Goal: Task Accomplishment & Management: Use online tool/utility

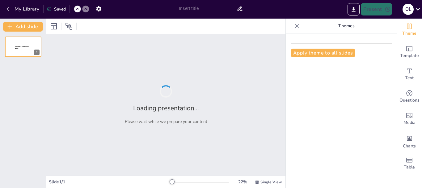
type input "Técnicas de [MEDICAL_DATA] en el Masaje Deportivo"
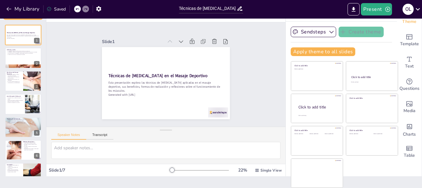
scroll to position [12, 0]
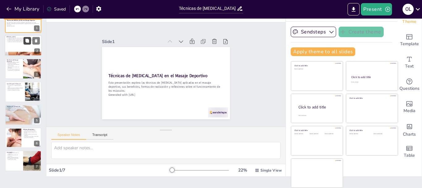
click at [27, 39] on icon at bounding box center [27, 41] width 4 height 4
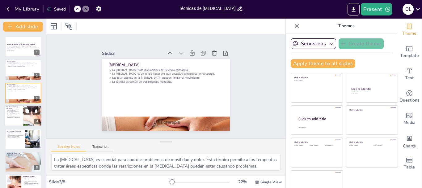
scroll to position [35, 0]
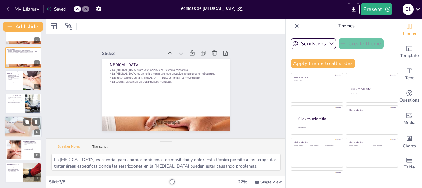
click at [12, 128] on div at bounding box center [23, 126] width 84 height 21
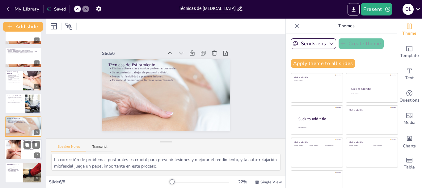
click at [16, 145] on div at bounding box center [14, 149] width 34 height 19
type textarea "La respuesta de los músculos a los estiramientos es un aspecto fundamental que …"
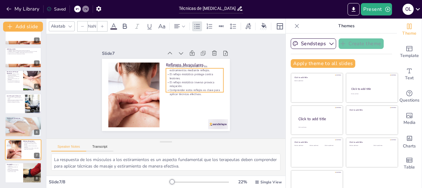
type input "32"
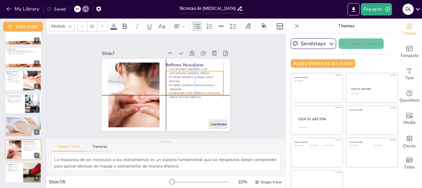
drag, startPoint x: 183, startPoint y: 84, endPoint x: 184, endPoint y: 89, distance: 5.0
click at [184, 89] on div "Los músculos responden a los estiramientos mediante reflejos. El reflejo miotát…" at bounding box center [189, 103] width 64 height 62
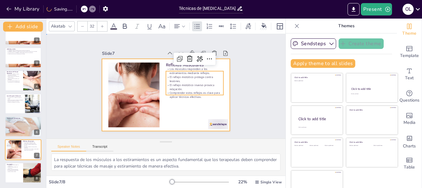
click at [173, 103] on div at bounding box center [163, 78] width 144 height 108
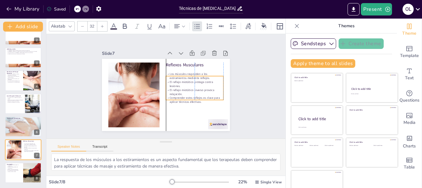
drag, startPoint x: 181, startPoint y: 86, endPoint x: 180, endPoint y: 91, distance: 5.0
click at [180, 91] on p "El reflejo miotático inverso provoca relajación." at bounding box center [191, 100] width 57 height 25
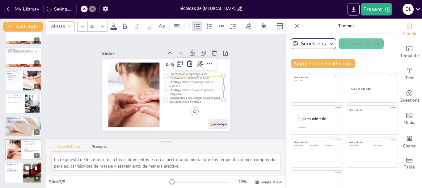
click at [18, 171] on p "Es fundamental integrar estas técnicas en las rutinas." at bounding box center [13, 170] width 15 height 2
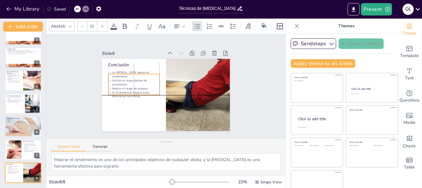
drag, startPoint x: 119, startPoint y: 83, endPoint x: 119, endPoint y: 90, distance: 6.8
click at [159, 78] on p "Es fundamental integrar estas técnicas en las rutinas." at bounding box center [175, 54] width 32 height 48
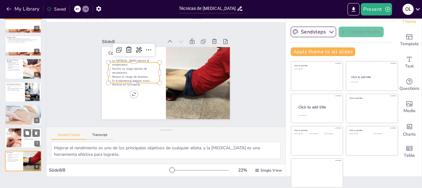
click at [11, 140] on div at bounding box center [14, 137] width 34 height 19
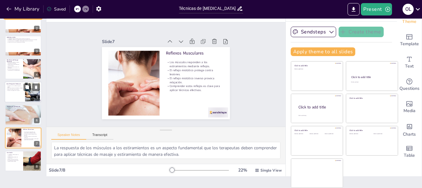
click at [16, 97] on div at bounding box center [23, 91] width 37 height 21
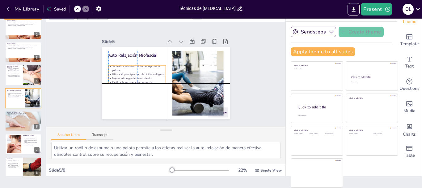
drag, startPoint x: 134, startPoint y: 70, endPoint x: 133, endPoint y: 74, distance: 3.9
click at [133, 74] on p "Mejora el rango de movimiento." at bounding box center [141, 57] width 45 height 41
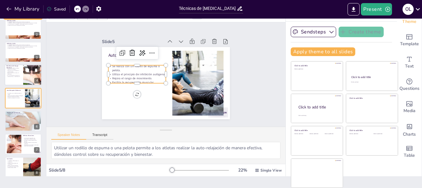
click at [12, 75] on p "Es una herramienta valiosa en el entrenamiento y la rehabilitación." at bounding box center [13, 75] width 15 height 2
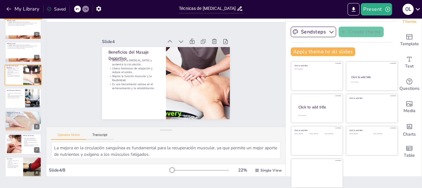
scroll to position [6, 0]
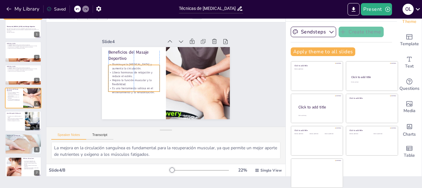
drag, startPoint x: 123, startPoint y: 74, endPoint x: 124, endPoint y: 78, distance: 4.1
click at [127, 74] on p "Mejora la función muscular y la flexibilidad." at bounding box center [143, 50] width 32 height 48
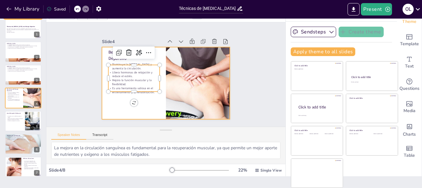
click at [107, 103] on div at bounding box center [158, 72] width 108 height 144
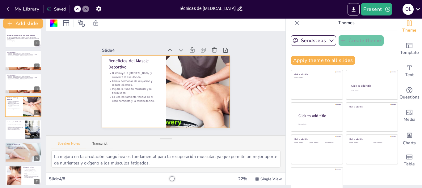
scroll to position [0, 0]
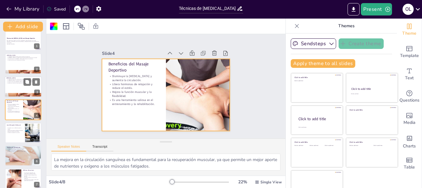
click at [15, 82] on p "La técnica es común en tratamientos manuales." at bounding box center [22, 82] width 33 height 1
type textarea "La [MEDICAL_DATA] es esencial para abordar problemas de movilidad y dolor. Esta…"
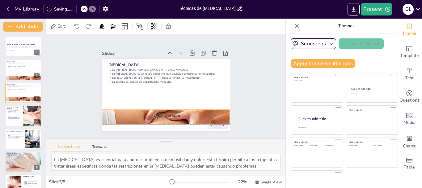
drag, startPoint x: 189, startPoint y: 118, endPoint x: 191, endPoint y: 111, distance: 7.2
click at [191, 111] on div at bounding box center [145, 108] width 152 height 149
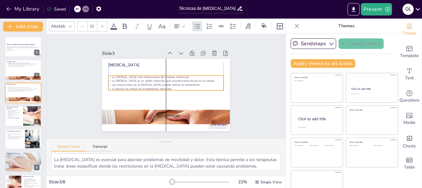
drag, startPoint x: 157, startPoint y: 76, endPoint x: 155, endPoint y: 83, distance: 7.3
click at [155, 83] on p "Las restricciones en la [MEDICAL_DATA] pueden limitar el movimiento." at bounding box center [167, 87] width 61 height 102
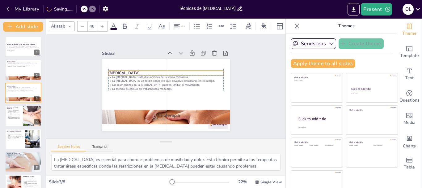
drag, startPoint x: 125, startPoint y: 62, endPoint x: 125, endPoint y: 69, distance: 6.2
click at [125, 69] on p "[MEDICAL_DATA]" at bounding box center [172, 97] width 103 height 63
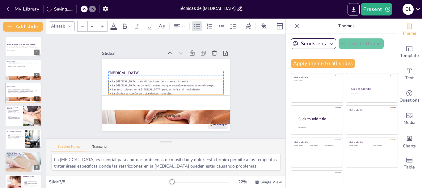
type input "32"
click at [135, 87] on p "Las restricciones en la [MEDICAL_DATA] pueden limitar el movimiento." at bounding box center [164, 88] width 80 height 88
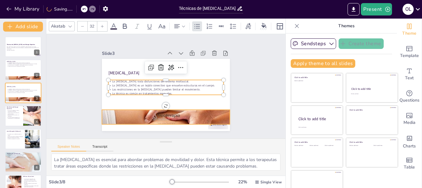
click at [165, 112] on div at bounding box center [181, 113] width 154 height 138
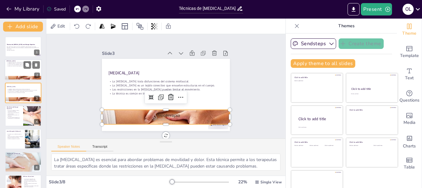
click at [8, 64] on p "Las restricciones en la [MEDICAL_DATA] pueden limitar el movimiento." at bounding box center [22, 64] width 33 height 1
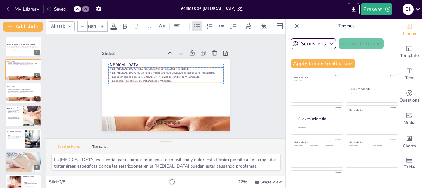
type input "32"
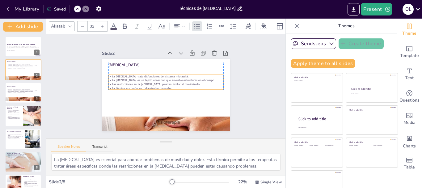
drag, startPoint x: 142, startPoint y: 77, endPoint x: 141, endPoint y: 83, distance: 6.6
click at [141, 83] on p "Las restricciones en la [MEDICAL_DATA] pueden limitar el movimiento." at bounding box center [166, 84] width 95 height 71
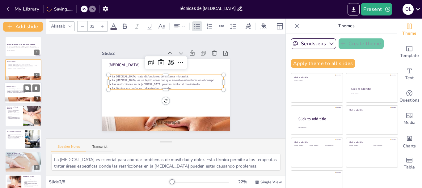
click at [14, 94] on div at bounding box center [23, 92] width 37 height 21
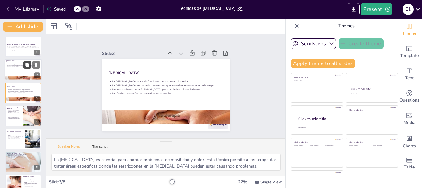
click at [25, 67] on button at bounding box center [26, 64] width 7 height 7
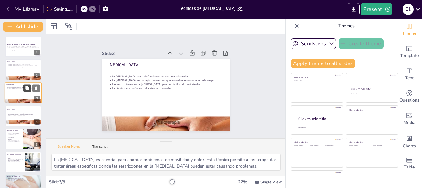
click at [24, 87] on button at bounding box center [26, 87] width 7 height 7
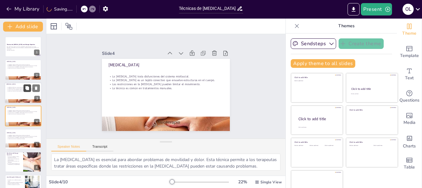
scroll to position [6, 0]
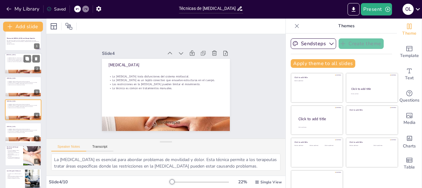
click at [16, 59] on p "La [MEDICAL_DATA] es un tejido conectivo que envuelve estructuras en el cuerpo." at bounding box center [22, 59] width 33 height 1
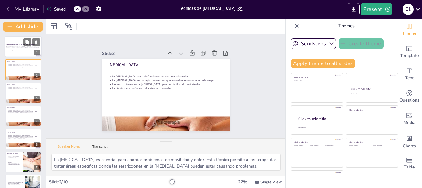
click at [16, 51] on div at bounding box center [23, 46] width 37 height 21
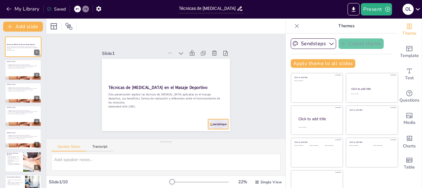
click at [210, 127] on div at bounding box center [209, 134] width 22 height 14
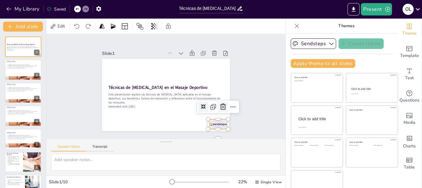
click at [218, 108] on icon at bounding box center [221, 112] width 8 height 8
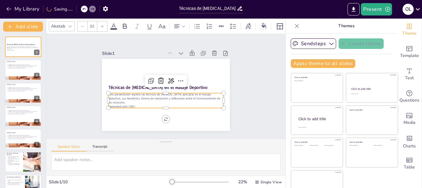
click at [182, 98] on p "Esta presentación explora las técnicas de [MEDICAL_DATA] aplicadas en el masaje…" at bounding box center [160, 97] width 106 height 68
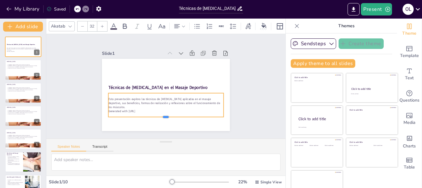
drag, startPoint x: 159, startPoint y: 106, endPoint x: 161, endPoint y: 115, distance: 9.1
click at [161, 115] on div at bounding box center [159, 118] width 114 height 29
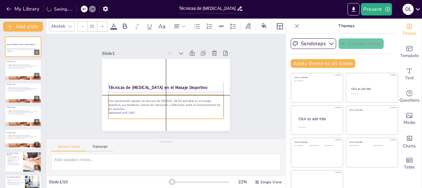
click at [159, 105] on p "Esta presentación explora las técnicas de [MEDICAL_DATA] aplicadas en el masaje…" at bounding box center [157, 102] width 106 height 68
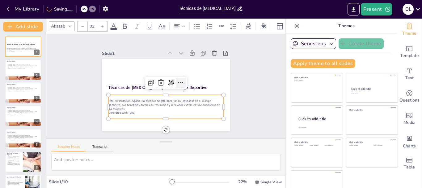
click at [177, 81] on icon at bounding box center [181, 85] width 9 height 9
click at [257, 70] on div "Slide 1 Técnicas de [MEDICAL_DATA] en el Masaje Deportivo Esta presentación exp…" at bounding box center [166, 85] width 256 height 151
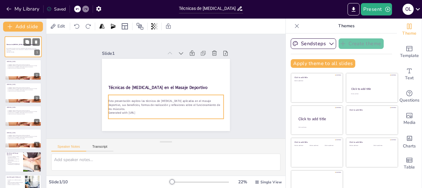
click at [21, 50] on p "Esta presentación explora las técnicas de [MEDICAL_DATA] aplicadas en el masaje…" at bounding box center [22, 49] width 33 height 3
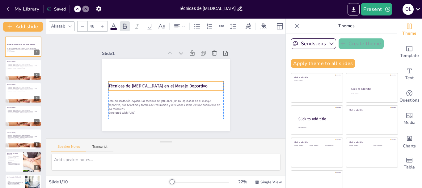
click at [146, 83] on strong "Técnicas de [MEDICAL_DATA] en el Masaje Deportivo" at bounding box center [164, 78] width 36 height 96
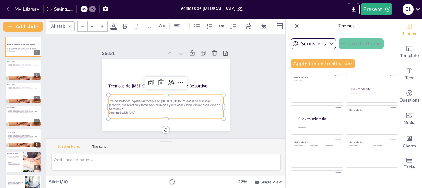
type input "32"
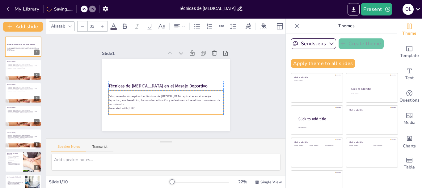
drag, startPoint x: 125, startPoint y: 105, endPoint x: 126, endPoint y: 102, distance: 3.8
click at [126, 102] on p "Esta presentación explora las técnicas de [MEDICAL_DATA] aplicadas en el masaje…" at bounding box center [153, 92] width 58 height 110
click at [237, 61] on div "Slide 1 Técnicas de [MEDICAL_DATA] en el Masaje Deportivo Esta presentación exp…" at bounding box center [166, 86] width 185 height 148
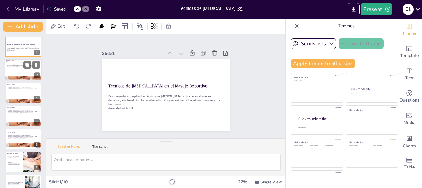
click at [11, 72] on div at bounding box center [23, 69] width 37 height 21
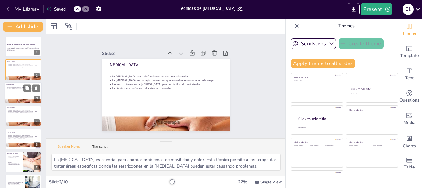
click at [16, 91] on p "La técnica es común en tratamientos manuales." at bounding box center [22, 90] width 33 height 1
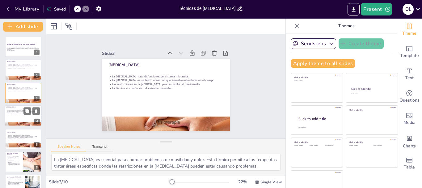
click at [16, 110] on p "La [MEDICAL_DATA] trata disfunciones del sistema miofascial." at bounding box center [22, 110] width 33 height 1
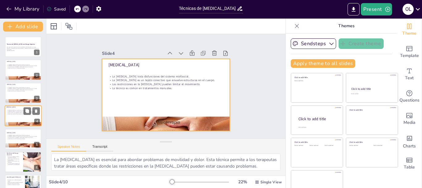
scroll to position [6, 0]
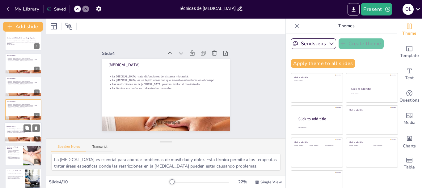
click at [20, 135] on div at bounding box center [23, 132] width 37 height 21
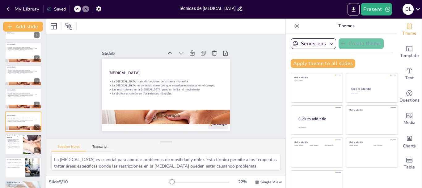
scroll to position [0, 0]
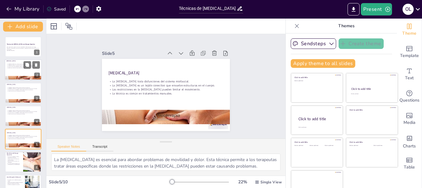
click at [15, 69] on div at bounding box center [23, 69] width 37 height 21
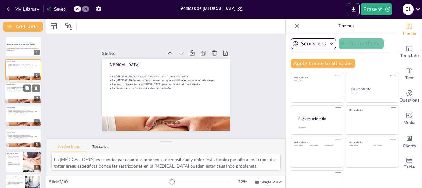
click at [17, 88] on p "La [MEDICAL_DATA] es un tejido conectivo que envuelve estructuras en el cuerpo." at bounding box center [22, 88] width 33 height 1
click at [36, 87] on icon at bounding box center [36, 87] width 2 height 3
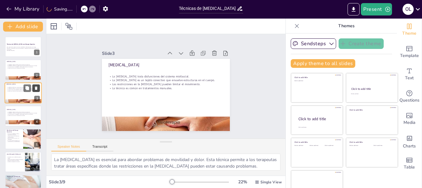
click at [37, 88] on icon at bounding box center [36, 88] width 4 height 4
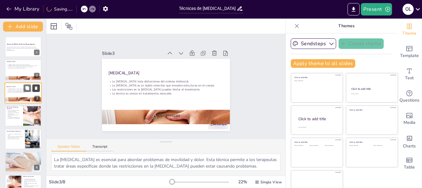
click at [37, 88] on icon at bounding box center [36, 88] width 4 height 4
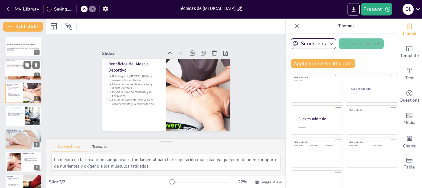
click at [21, 66] on p "Las restricciones en la [MEDICAL_DATA] pueden limitar el movimiento." at bounding box center [22, 66] width 33 height 1
type textarea "La [MEDICAL_DATA] es esencial para abordar problemas de movilidad y dolor. Esta…"
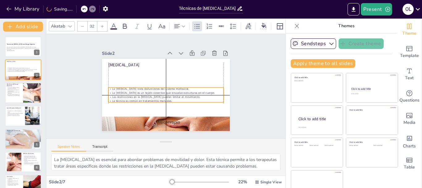
drag, startPoint x: 137, startPoint y: 86, endPoint x: 137, endPoint y: 96, distance: 10.2
click at [137, 96] on p "Las restricciones en la [MEDICAL_DATA] pueden limitar el movimiento." at bounding box center [162, 96] width 111 height 40
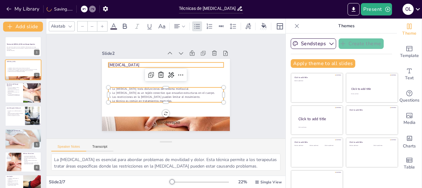
type input "48"
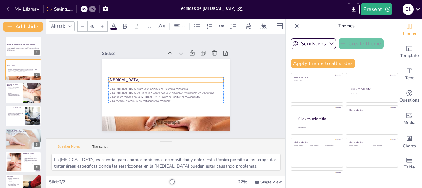
drag, startPoint x: 108, startPoint y: 63, endPoint x: 108, endPoint y: 78, distance: 14.8
click at [118, 78] on p "[MEDICAL_DATA]" at bounding box center [169, 80] width 103 height 63
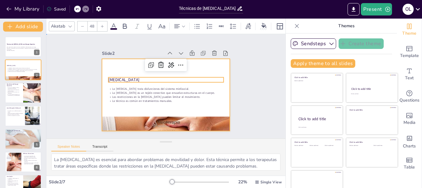
click at [210, 105] on div at bounding box center [159, 91] width 139 height 143
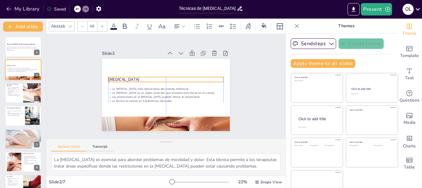
click at [117, 75] on p "[MEDICAL_DATA]" at bounding box center [169, 80] width 108 height 52
click at [14, 94] on p "Es una herramienta valiosa en el entrenamiento y la rehabilitación." at bounding box center [13, 95] width 15 height 2
type textarea "La mejora en la circulación sanguínea es fundamental para la recuperación muscu…"
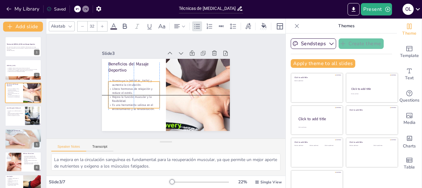
drag, startPoint x: 129, startPoint y: 93, endPoint x: 129, endPoint y: 99, distance: 6.5
click at [129, 99] on p "Mejora la función muscular y la flexibilidad." at bounding box center [132, 84] width 50 height 28
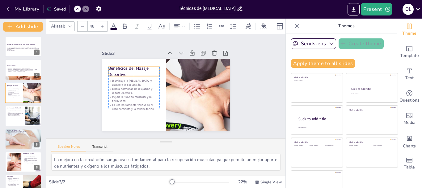
drag, startPoint x: 102, startPoint y: 67, endPoint x: 102, endPoint y: 72, distance: 4.3
click at [134, 72] on p "Beneficios del Masaje Deportivo" at bounding box center [155, 52] width 43 height 46
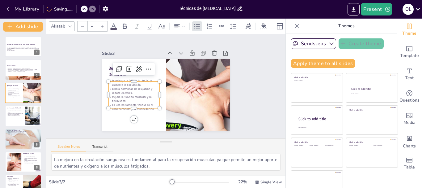
type input "32"
click at [130, 85] on p "Libera hormonas de relajación y reduce el estrés." at bounding box center [146, 60] width 32 height 48
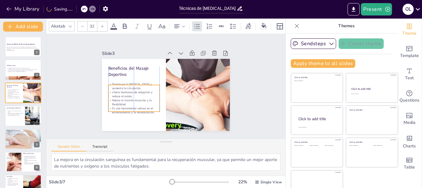
drag, startPoint x: 118, startPoint y: 92, endPoint x: 117, endPoint y: 95, distance: 3.5
click at [117, 93] on p "Libera hormonas de relajación y reduce el estrés." at bounding box center [134, 77] width 48 height 32
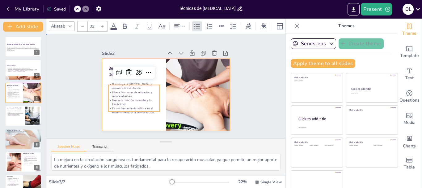
click at [105, 118] on div at bounding box center [164, 94] width 140 height 97
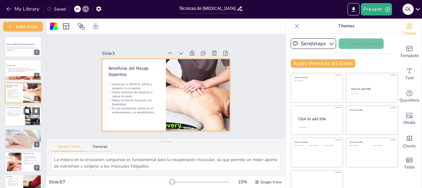
click at [11, 117] on div at bounding box center [23, 115] width 37 height 21
type textarea "Utilizar un rodillo de espuma o una pelota permite a los atletas realizar la au…"
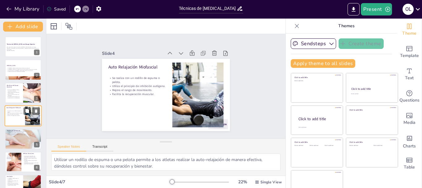
scroll to position [6, 0]
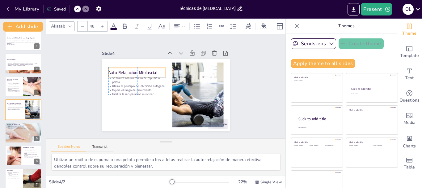
drag, startPoint x: 124, startPoint y: 67, endPoint x: 124, endPoint y: 71, distance: 4.3
click at [141, 71] on p "Auto Relajación Miofascial" at bounding box center [160, 55] width 39 height 50
type input "32"
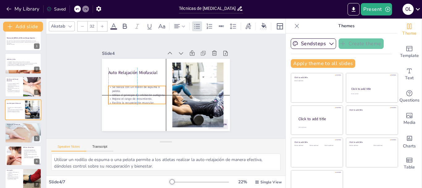
drag, startPoint x: 123, startPoint y: 86, endPoint x: 123, endPoint y: 94, distance: 8.0
click at [123, 94] on p "Utiliza el principio de inhibición autógena." at bounding box center [136, 85] width 56 height 22
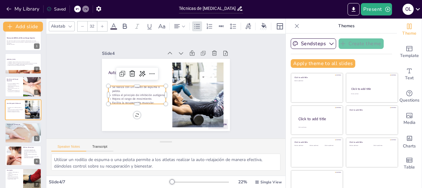
click at [239, 82] on div "Slide 1 Técnicas de [MEDICAL_DATA] en el Masaje Deportivo Esta presentación exp…" at bounding box center [165, 86] width 185 height 159
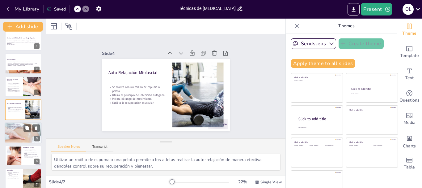
click at [15, 135] on div at bounding box center [23, 132] width 84 height 21
type textarea "La corrección de problemas posturales es crucial para prevenir lesiones y mejor…"
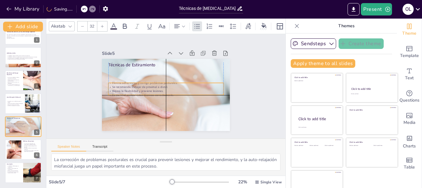
drag, startPoint x: 132, startPoint y: 74, endPoint x: 131, endPoint y: 87, distance: 13.0
click at [131, 87] on p "Mejora la flexibilidad y previene lesiones." at bounding box center [164, 90] width 111 height 39
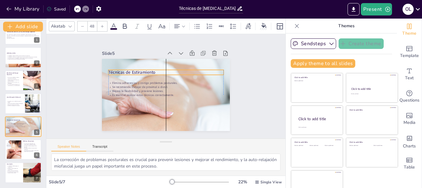
drag, startPoint x: 113, startPoint y: 64, endPoint x: 113, endPoint y: 71, distance: 7.4
click at [118, 71] on p "Técnicas de Estiramiento" at bounding box center [172, 73] width 108 height 52
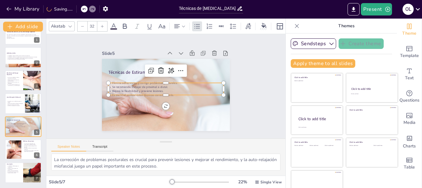
click at [117, 88] on p "Mejora la flexibilidad y previene lesiones." at bounding box center [163, 89] width 95 height 71
click at [173, 102] on icon at bounding box center [168, 107] width 11 height 11
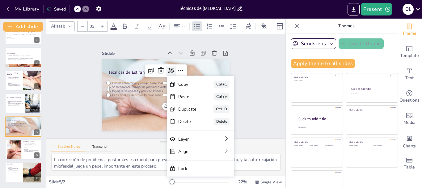
click at [171, 68] on icon at bounding box center [175, 72] width 9 height 9
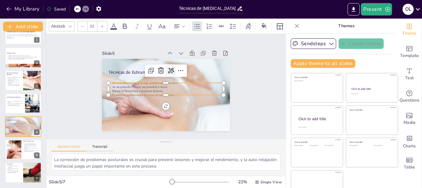
click at [174, 71] on icon at bounding box center [178, 75] width 8 height 8
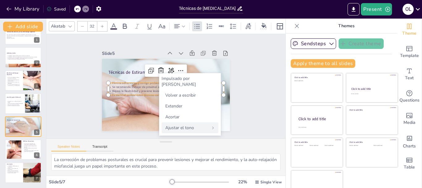
click at [212, 126] on icon at bounding box center [213, 128] width 4 height 4
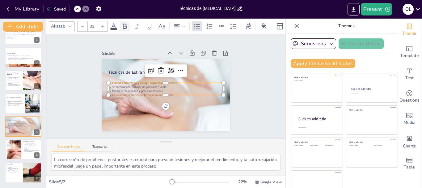
click at [124, 24] on icon at bounding box center [125, 25] width 4 height 5
click at [100, 27] on div at bounding box center [102, 26] width 10 height 10
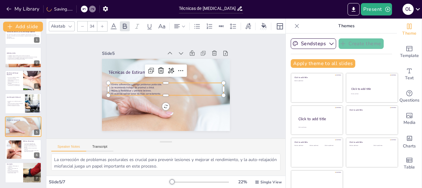
click at [100, 27] on div at bounding box center [102, 26] width 10 height 10
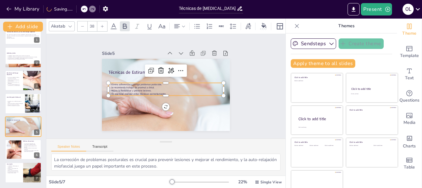
type input "39"
click at [218, 89] on div "Slide 1 Técnicas de [MEDICAL_DATA] en el Masaje Deportivo Esta presentación exp…" at bounding box center [166, 85] width 104 height 239
click at [167, 90] on p "Es esencial realizar estas técnicas correctamente." at bounding box center [158, 88] width 39 height 111
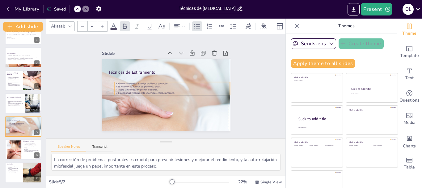
drag, startPoint x: 167, startPoint y: 90, endPoint x: 172, endPoint y: 91, distance: 5.0
click at [172, 91] on p "Es esencial realizar estas técnicas correctamente." at bounding box center [166, 96] width 88 height 80
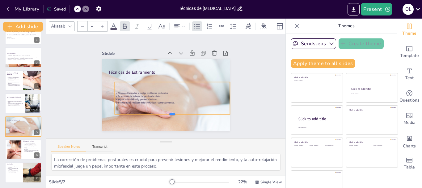
drag, startPoint x: 167, startPoint y: 94, endPoint x: 167, endPoint y: 113, distance: 19.2
click at [167, 87] on div at bounding box center [147, 60] width 107 height 51
click at [155, 99] on strong "Es esencial realizar estas técnicas correctamente." at bounding box center [144, 72] width 21 height 55
click at [101, 24] on icon at bounding box center [102, 26] width 4 height 4
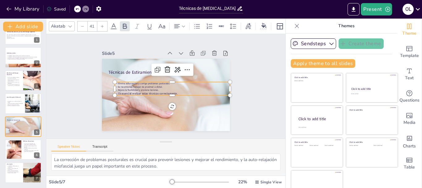
click at [101, 24] on icon at bounding box center [102, 26] width 4 height 4
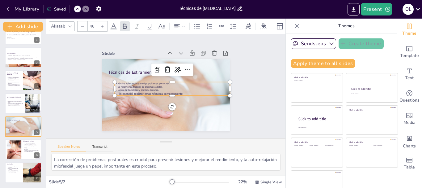
click at [101, 24] on icon at bounding box center [102, 26] width 4 height 4
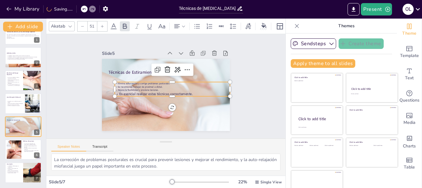
click at [101, 24] on icon at bounding box center [102, 26] width 4 height 4
drag, startPoint x: 110, startPoint y: 83, endPoint x: 153, endPoint y: 90, distance: 42.8
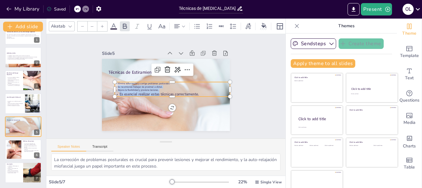
click at [153, 90] on div "Elimina adherencias y corrige problemas posturales. Se recomienda trabajar de p…" at bounding box center [169, 92] width 107 height 70
click at [153, 90] on strong "Es esencial realizar estas técnicas correctamente." at bounding box center [155, 88] width 67 height 51
drag, startPoint x: 192, startPoint y: 93, endPoint x: 113, endPoint y: 79, distance: 80.1
click at [113, 79] on div "Técnicas de Estiramiento Elimina adherencias y corrige problemas posturales. Se…" at bounding box center [161, 92] width 146 height 133
click at [104, 23] on div at bounding box center [102, 26] width 10 height 10
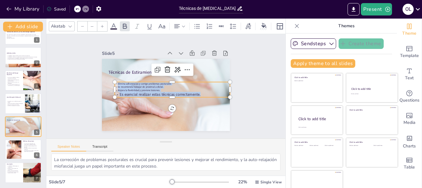
click at [104, 23] on div at bounding box center [102, 26] width 10 height 10
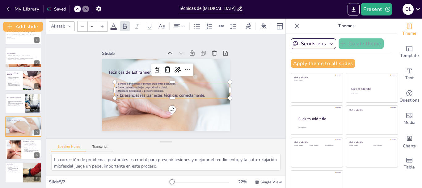
click at [104, 23] on div at bounding box center [102, 26] width 10 height 10
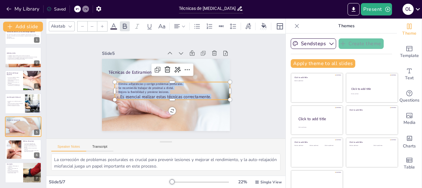
click at [104, 23] on div at bounding box center [102, 26] width 10 height 10
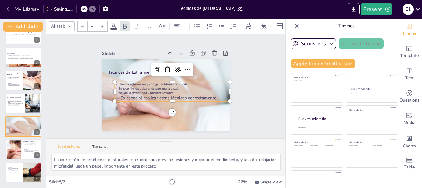
click at [104, 23] on div at bounding box center [102, 26] width 10 height 10
click at [95, 24] on input "--" at bounding box center [92, 26] width 9 height 10
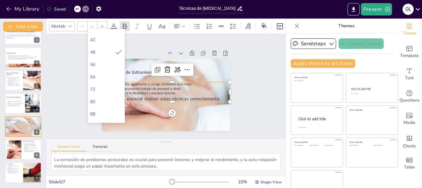
scroll to position [142, 0]
click at [98, 61] on div "56" at bounding box center [106, 65] width 37 height 12
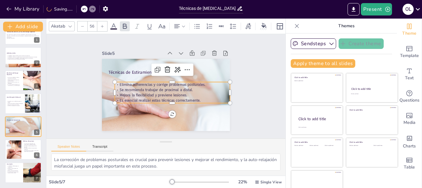
click at [103, 28] on div at bounding box center [102, 26] width 10 height 10
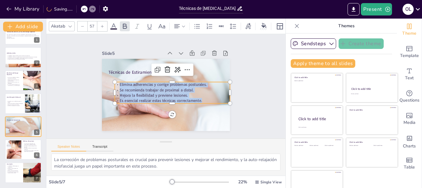
click at [103, 28] on div at bounding box center [102, 26] width 10 height 10
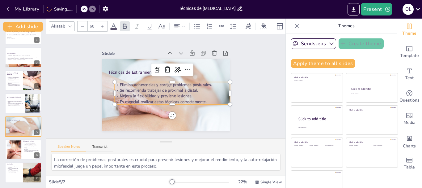
click at [103, 28] on div at bounding box center [102, 26] width 10 height 10
type input "61"
click at [253, 61] on div "Slide 1 Técnicas de [MEDICAL_DATA] en el Masaje Deportivo Esta presentación exp…" at bounding box center [166, 85] width 210 height 259
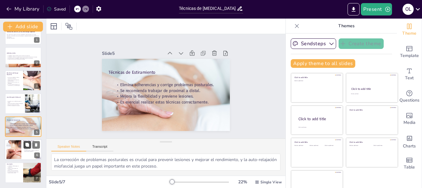
click at [25, 146] on icon at bounding box center [27, 144] width 4 height 4
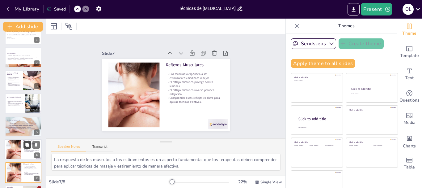
scroll to position [35, 0]
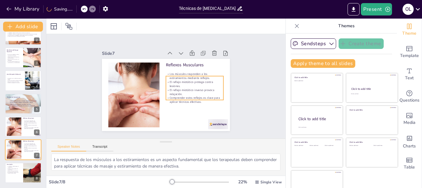
click at [166, 84] on p "El reflejo miotático inverso provoca relajación." at bounding box center [136, 80] width 57 height 8
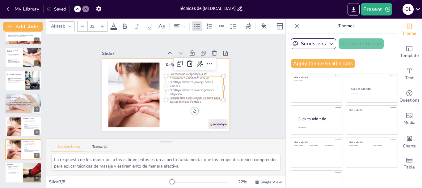
click at [170, 109] on div at bounding box center [163, 94] width 144 height 108
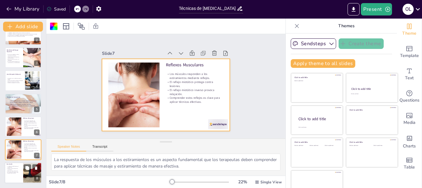
click at [21, 172] on div at bounding box center [23, 172] width 37 height 21
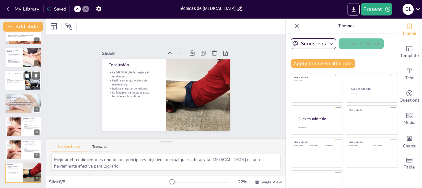
click at [8, 78] on p "Se realiza con un rodillo de espuma o pelota." at bounding box center [14, 79] width 17 height 2
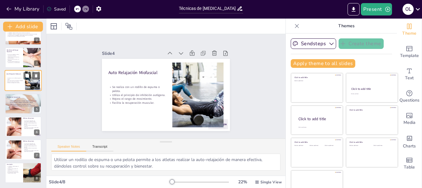
scroll to position [6, 0]
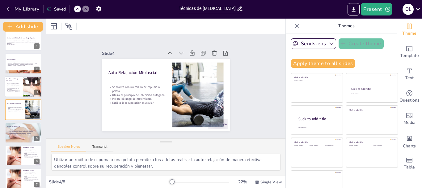
click at [11, 78] on p "Beneficios del Masaje Deportivo" at bounding box center [13, 79] width 15 height 3
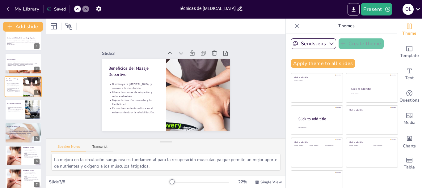
scroll to position [0, 0]
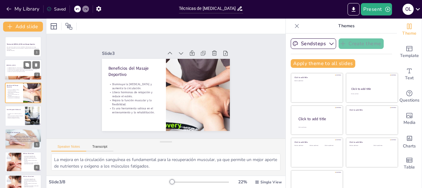
click at [14, 69] on p "La [MEDICAL_DATA] es un tejido conectivo que envuelve estructuras en el cuerpo." at bounding box center [22, 69] width 33 height 1
type textarea "La [MEDICAL_DATA] es esencial para abordar problemas de movilidad y dolor. Esta…"
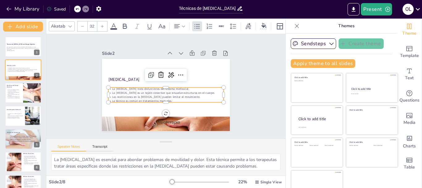
click at [147, 94] on p "Las restricciones en la [MEDICAL_DATA] pueden limitar el movimiento." at bounding box center [155, 87] width 16 height 115
click at [100, 24] on icon at bounding box center [102, 26] width 4 height 4
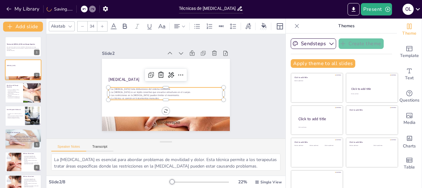
click at [100, 24] on icon at bounding box center [102, 26] width 4 height 4
click at [179, 93] on p "Las restricciones en la [MEDICAL_DATA] pueden limitar el movimiento." at bounding box center [162, 94] width 107 height 50
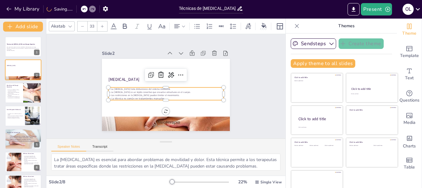
click at [171, 93] on p "Las restricciones en la [MEDICAL_DATA] pueden limitar el movimiento." at bounding box center [164, 94] width 113 height 27
click at [165, 93] on p "Las restricciones en la [MEDICAL_DATA] pueden limitar el movimiento." at bounding box center [163, 94] width 111 height 39
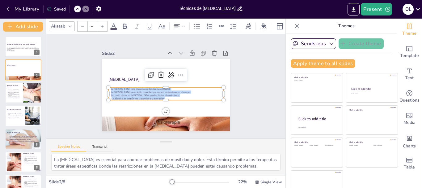
drag, startPoint x: 161, startPoint y: 95, endPoint x: 104, endPoint y: 85, distance: 58.3
click at [115, 85] on div "[MEDICAL_DATA] La [MEDICAL_DATA] trata disfunciones del sistema miofascial. La …" at bounding box center [157, 86] width 85 height 135
click at [91, 23] on input "--" at bounding box center [92, 26] width 9 height 10
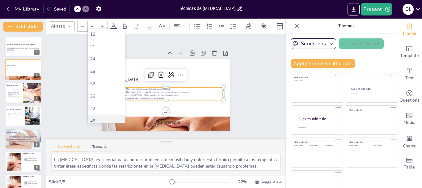
scroll to position [93, 0]
click at [92, 91] on font "42" at bounding box center [92, 91] width 5 height 6
type input "42"
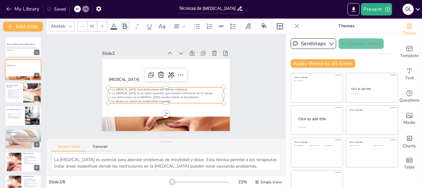
click at [121, 25] on icon at bounding box center [124, 26] width 7 height 7
click at [113, 28] on div "Akatab 42" at bounding box center [191, 26] width 285 height 11
click at [115, 23] on icon at bounding box center [114, 26] width 6 height 6
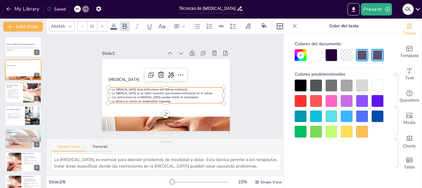
click at [297, 85] on div at bounding box center [301, 85] width 12 height 12
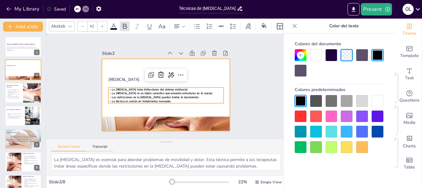
click at [196, 72] on div at bounding box center [161, 92] width 146 height 133
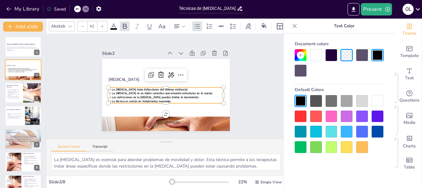
click at [175, 89] on span "La [MEDICAL_DATA] es un tejido conectivo que envuelve estructuras en el cuerpo." at bounding box center [160, 91] width 97 height 35
click at [172, 86] on div at bounding box center [177, 91] width 10 height 10
click at [168, 99] on icon at bounding box center [162, 104] width 11 height 11
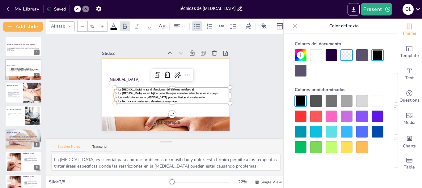
click at [210, 71] on div at bounding box center [158, 89] width 108 height 144
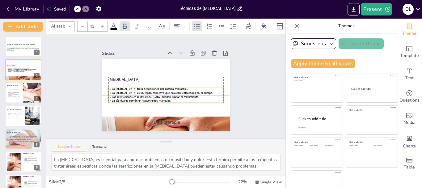
drag, startPoint x: 172, startPoint y: 101, endPoint x: 164, endPoint y: 100, distance: 8.1
click at [164, 100] on p "La técnica es común en tratamientos manuales." at bounding box center [156, 97] width 88 height 80
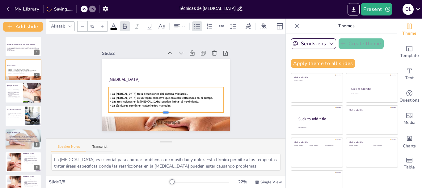
drag, startPoint x: 163, startPoint y: 102, endPoint x: 163, endPoint y: 112, distance: 9.6
click at [163, 112] on div at bounding box center [154, 112] width 107 height 51
click at [167, 102] on p "La técnica es común en tratamientos manuales." at bounding box center [148, 78] width 50 height 107
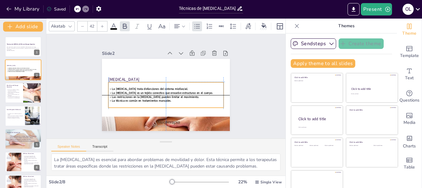
drag, startPoint x: 167, startPoint y: 102, endPoint x: 169, endPoint y: 99, distance: 3.7
click at [169, 99] on p "La técnica es común en tratamientos manuales." at bounding box center [156, 97] width 88 height 80
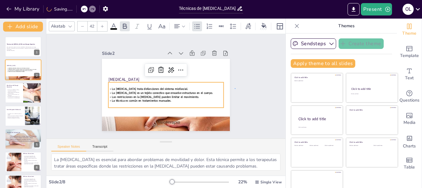
click at [219, 88] on div "Slide 1 Técnicas de [MEDICAL_DATA] en el Masaje Deportivo Esta presentación exp…" at bounding box center [166, 86] width 106 height 171
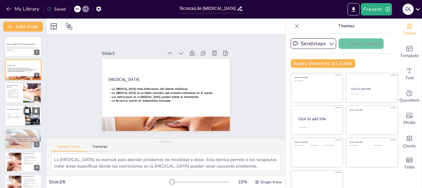
click at [15, 116] on p "Mejora el rango de movimiento." at bounding box center [14, 116] width 17 height 1
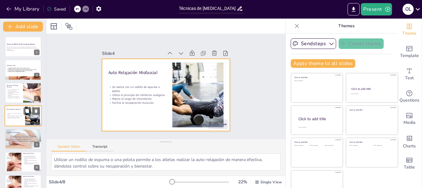
scroll to position [6, 0]
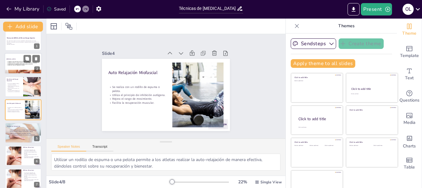
click at [17, 61] on span "La [MEDICAL_DATA] trata disfunciones del sistema miofascial." at bounding box center [18, 61] width 22 height 1
type textarea "La [MEDICAL_DATA] es esencial para abordar problemas de movilidad y dolor. Esta…"
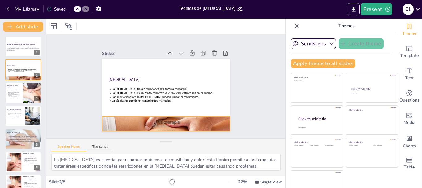
scroll to position [12, 0]
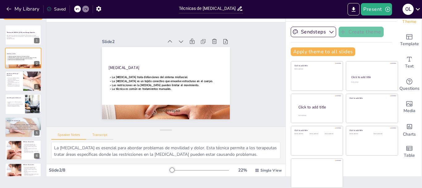
click at [103, 137] on button "Transcript" at bounding box center [100, 136] width 28 height 7
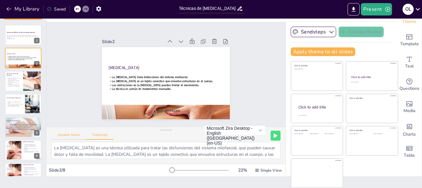
click at [69, 133] on button "Speaker Notes" at bounding box center [68, 136] width 35 height 7
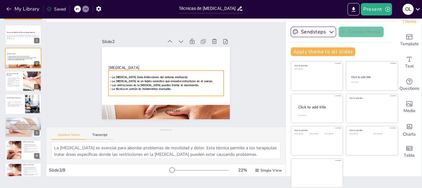
click at [158, 82] on span "Las restricciones en la [MEDICAL_DATA] pueden limitar el movimiento." at bounding box center [151, 73] width 61 height 67
click at [173, 57] on icon at bounding box center [178, 62] width 10 height 10
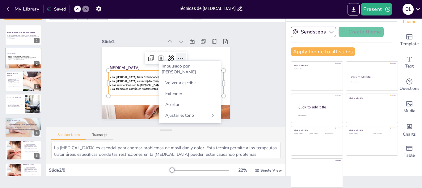
click at [181, 61] on icon at bounding box center [186, 66] width 10 height 10
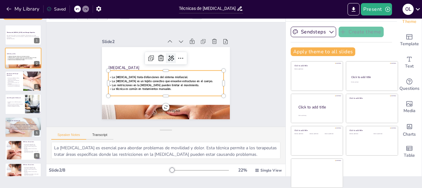
click at [177, 66] on icon at bounding box center [182, 71] width 10 height 10
click at [140, 85] on span "La técnica es común en tratamientos manuales." at bounding box center [138, 69] width 47 height 43
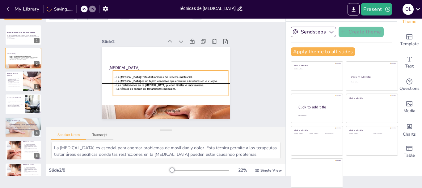
click at [167, 84] on div "La [MEDICAL_DATA] trata disfunciones del sistema miofascial. La [MEDICAL_DATA] …" at bounding box center [157, 78] width 28 height 116
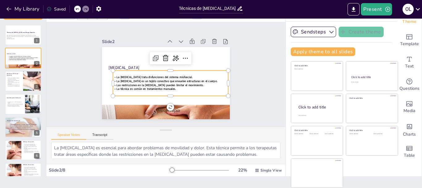
click at [167, 88] on p "La técnica es común en tratamientos manuales." at bounding box center [153, 81] width 28 height 113
click at [170, 87] on p "La técnica es común en tratamientos manuales." at bounding box center [158, 87] width 80 height 88
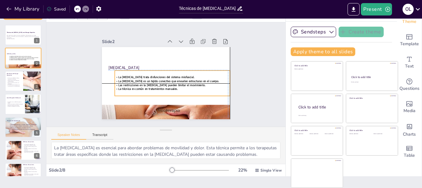
click at [169, 87] on p "La técnica es común en tratamientos manuales." at bounding box center [167, 89] width 111 height 39
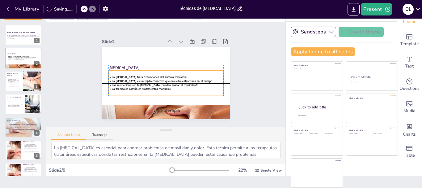
drag, startPoint x: 180, startPoint y: 86, endPoint x: 173, endPoint y: 86, distance: 7.1
click at [173, 86] on p "La técnica es común en tratamientos manuales." at bounding box center [159, 87] width 102 height 61
click at [159, 76] on span "La [MEDICAL_DATA] trata disfunciones del sistema miofascial." at bounding box center [151, 68] width 68 height 41
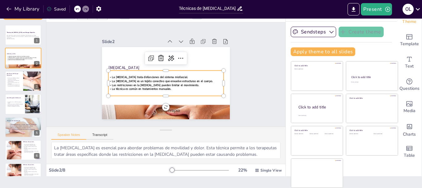
click at [114, 75] on p "La [MEDICAL_DATA] trata disfunciones del sistema miofascial." at bounding box center [165, 76] width 102 height 61
click at [113, 74] on span "La [MEDICAL_DATA] trata disfunciones del sistema miofascial." at bounding box center [150, 71] width 74 height 27
click at [117, 74] on span "La [MEDICAL_DATA] trata disfunciones del sistema miofascial." at bounding box center [151, 68] width 68 height 41
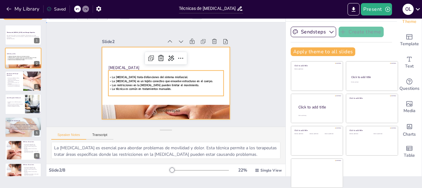
click at [207, 48] on div at bounding box center [162, 82] width 146 height 118
click at [166, 86] on p "La técnica es común en tratamientos manuales." at bounding box center [152, 78] width 39 height 111
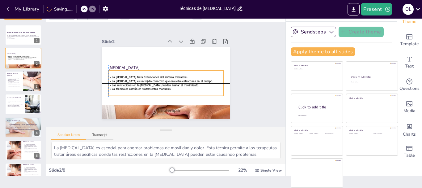
click at [163, 89] on div "La [MEDICAL_DATA] trata disfunciones del sistema miofascial. La [MEDICAL_DATA] …" at bounding box center [161, 81] width 112 height 79
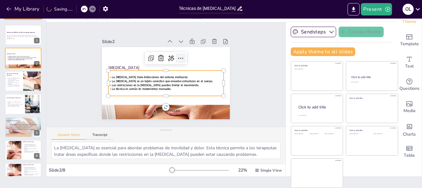
click at [171, 91] on icon at bounding box center [170, 96] width 11 height 11
click at [180, 76] on icon at bounding box center [183, 79] width 6 height 6
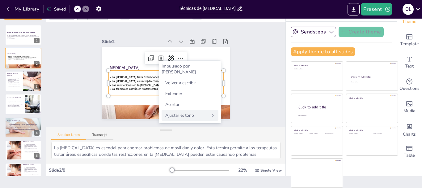
click at [190, 112] on font "Ajustar el tono" at bounding box center [179, 115] width 29 height 6
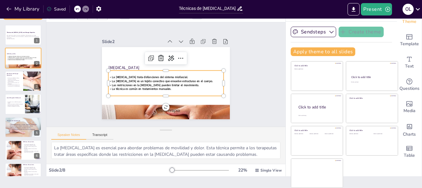
click at [136, 86] on span "La técnica es común en tratamientos manuales." at bounding box center [138, 69] width 47 height 43
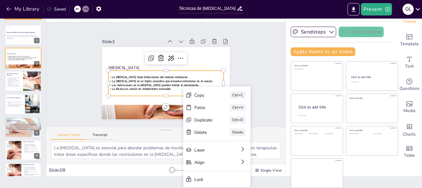
click at [160, 89] on div "La [MEDICAL_DATA] trata disfunciones del sistema miofascial. La [MEDICAL_DATA] …" at bounding box center [161, 67] width 108 height 88
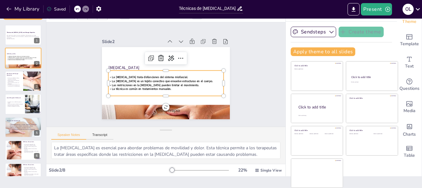
click at [166, 87] on p "La técnica es común en tratamientos manuales." at bounding box center [157, 86] width 95 height 71
click at [166, 87] on p "La técnica es común en tratamientos manuales." at bounding box center [159, 86] width 102 height 61
click at [166, 87] on p "La técnica es común en tratamientos manuales." at bounding box center [159, 87] width 102 height 61
click at [173, 91] on icon at bounding box center [168, 96] width 11 height 11
click at [183, 72] on icon at bounding box center [188, 77] width 11 height 11
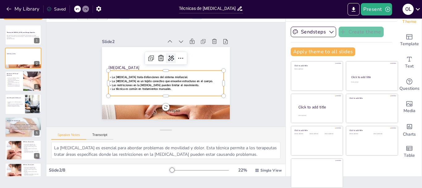
click at [176, 81] on icon at bounding box center [179, 85] width 7 height 8
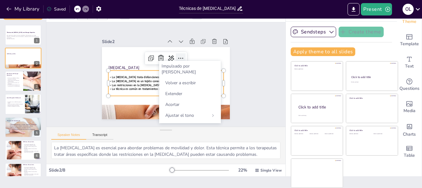
click at [177, 55] on icon at bounding box center [180, 57] width 7 height 7
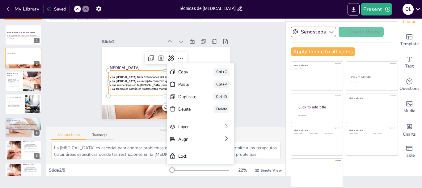
click at [151, 77] on span "La [MEDICAL_DATA] es un tejido conectivo que envuelve estructuras en el cuerpo." at bounding box center [159, 77] width 78 height 70
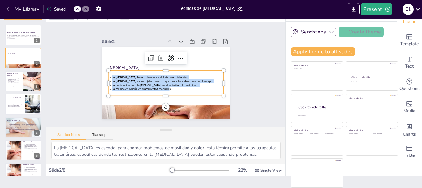
drag, startPoint x: 104, startPoint y: 76, endPoint x: 162, endPoint y: 89, distance: 59.0
click at [162, 89] on div "La [MEDICAL_DATA] trata disfunciones del sistema miofascial. La [MEDICAL_DATA] …" at bounding box center [161, 81] width 108 height 88
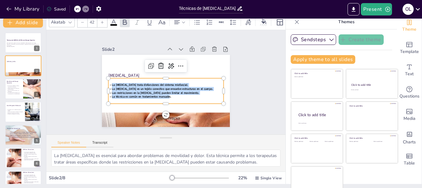
scroll to position [0, 0]
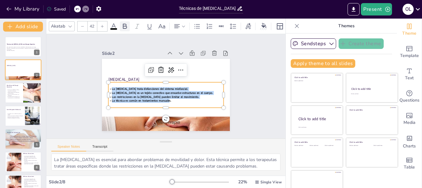
click at [123, 25] on icon at bounding box center [124, 26] width 7 height 7
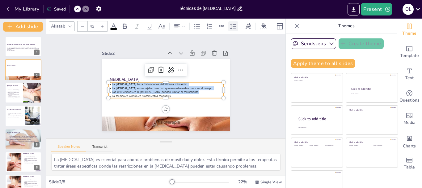
click at [232, 24] on icon at bounding box center [233, 26] width 7 height 7
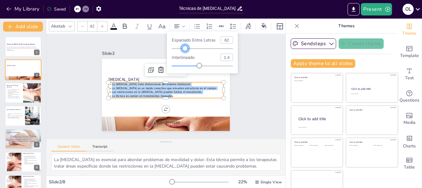
type input "87"
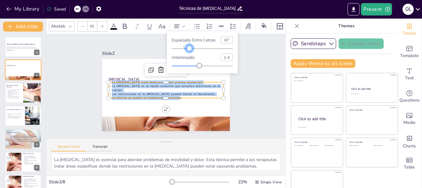
drag, startPoint x: 185, startPoint y: 48, endPoint x: 189, endPoint y: 48, distance: 4.3
click at [189, 48] on div at bounding box center [189, 48] width 5 height 5
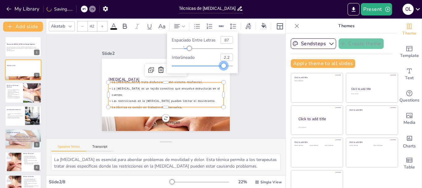
type input "2.21"
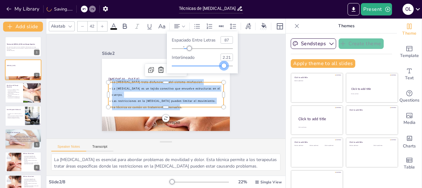
drag, startPoint x: 200, startPoint y: 66, endPoint x: 224, endPoint y: 67, distance: 24.5
click at [224, 67] on div at bounding box center [224, 65] width 5 height 5
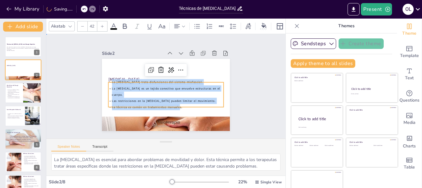
click at [248, 73] on div "Slide 1 Técnicas de [MEDICAL_DATA] en el Masaje Deportivo Esta presentación exp…" at bounding box center [165, 86] width 225 height 255
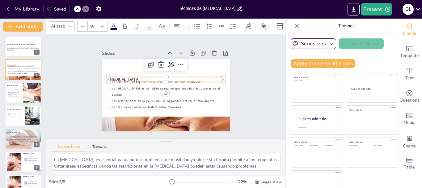
click at [141, 75] on p "[MEDICAL_DATA]" at bounding box center [172, 82] width 63 height 103
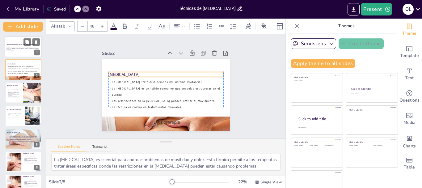
click at [17, 51] on p "Generated with [URL]" at bounding box center [22, 50] width 33 height 1
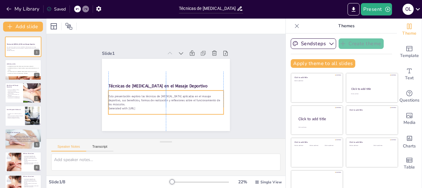
click at [150, 107] on p "Generated with [URL]" at bounding box center [149, 101] width 80 height 88
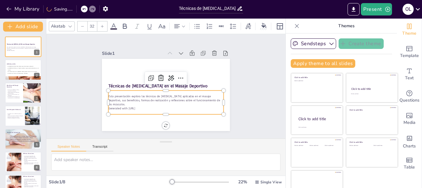
click at [115, 27] on icon at bounding box center [113, 26] width 7 height 7
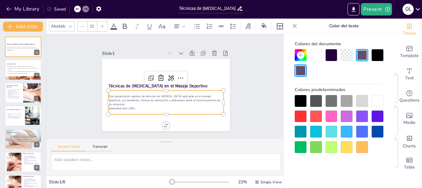
click at [298, 100] on div at bounding box center [301, 101] width 12 height 12
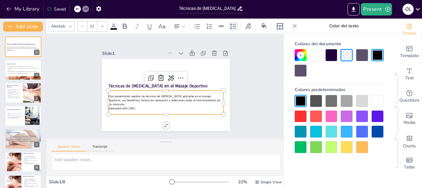
click at [237, 24] on icon at bounding box center [233, 26] width 7 height 7
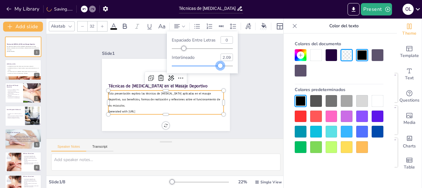
drag, startPoint x: 200, startPoint y: 67, endPoint x: 221, endPoint y: 68, distance: 21.0
click at [221, 68] on div at bounding box center [220, 65] width 5 height 5
type input "2"
drag, startPoint x: 221, startPoint y: 67, endPoint x: 218, endPoint y: 67, distance: 3.4
click at [218, 67] on div at bounding box center [217, 65] width 5 height 5
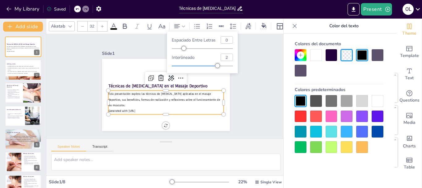
click at [242, 77] on div "Slide 1 Técnicas de [MEDICAL_DATA] en el Masaje Deportivo Esta presentación exp…" at bounding box center [165, 86] width 237 height 248
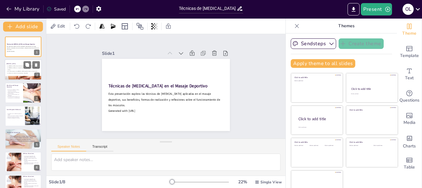
click at [20, 68] on span "La [MEDICAL_DATA] es un tejido conectivo que envuelve estructuras en el cuerpo." at bounding box center [23, 68] width 32 height 3
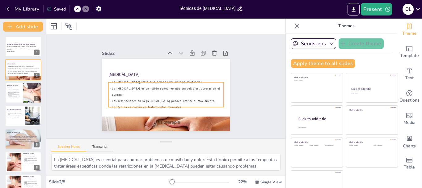
click at [145, 88] on span "La [MEDICAL_DATA] es un tejido conectivo que envuelve estructuras en el cuerpo." at bounding box center [161, 86] width 32 height 107
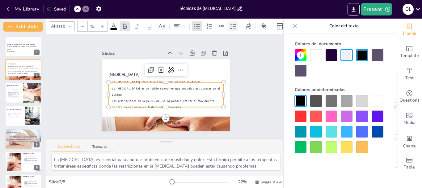
click at [235, 26] on icon at bounding box center [233, 26] width 7 height 7
click at [247, 79] on div "Slide 1 Técnicas de [MEDICAL_DATA] en el Masaje Deportivo Esta presentación exp…" at bounding box center [166, 86] width 261 height 193
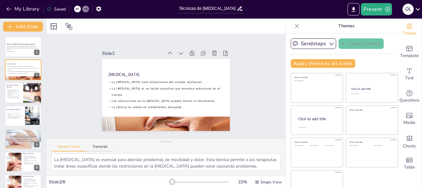
click at [16, 94] on p "Mejora la función muscular y la flexibilidad." at bounding box center [13, 95] width 15 height 2
type textarea "La mejora en la circulación sanguínea es fundamental para la recuperación muscu…"
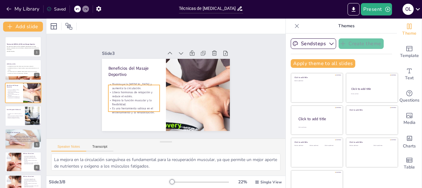
click at [122, 91] on p "Libera hormonas de relajación y reduce el estrés." at bounding box center [136, 71] width 43 height 40
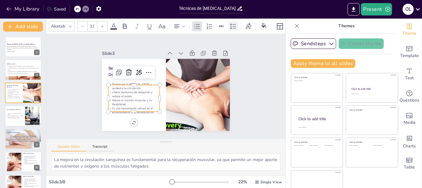
click at [236, 25] on icon at bounding box center [233, 26] width 7 height 7
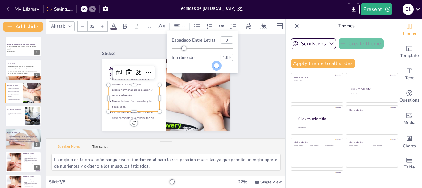
type input "2"
drag, startPoint x: 202, startPoint y: 67, endPoint x: 218, endPoint y: 68, distance: 16.1
click at [218, 68] on div at bounding box center [217, 65] width 5 height 5
click at [241, 79] on div "Slide 1 Técnicas de [MEDICAL_DATA] en el Masaje Deportivo Esta presentación exp…" at bounding box center [166, 86] width 192 height 261
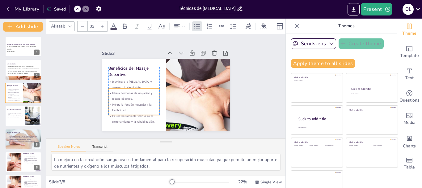
drag, startPoint x: 129, startPoint y: 85, endPoint x: 129, endPoint y: 88, distance: 3.4
click at [171, 91] on p "Libera hormonas de relajación y reduce el estrés." at bounding box center [179, 117] width 17 height 52
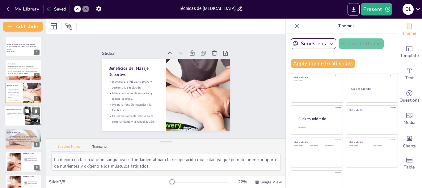
click at [10, 117] on p "Facilita la recuperación muscular." at bounding box center [14, 117] width 17 height 1
type textarea "Utilizar un rodillo de espuma o una pelota permite a los atletas realizar la au…"
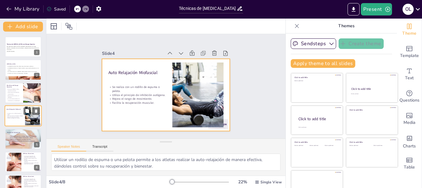
scroll to position [6, 0]
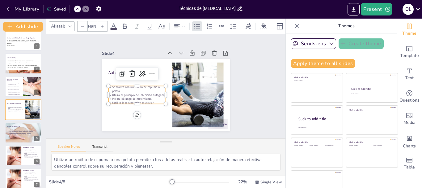
type input "32"
click at [126, 97] on p "Mejora el rango de movimiento." at bounding box center [150, 113] width 49 height 37
click at [233, 23] on icon at bounding box center [233, 26] width 7 height 7
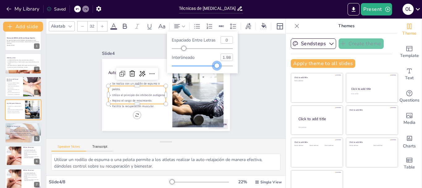
drag, startPoint x: 202, startPoint y: 66, endPoint x: 217, endPoint y: 66, distance: 15.5
click at [217, 66] on div at bounding box center [216, 65] width 5 height 5
type input "2"
click at [218, 66] on div at bounding box center [217, 65] width 5 height 5
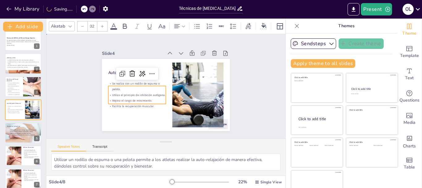
click at [226, 93] on div "Slide 1 Técnicas de [MEDICAL_DATA] en el Masaje Deportivo Esta presentación exp…" at bounding box center [165, 86] width 121 height 178
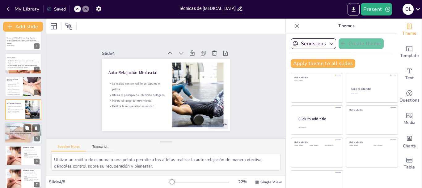
click at [26, 137] on div at bounding box center [23, 132] width 84 height 21
type textarea "La corrección de problemas posturales es crucial para prevenir lesiones y mejor…"
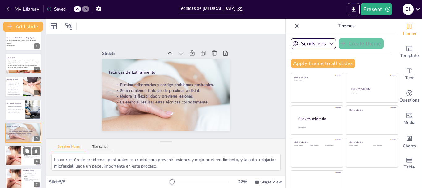
scroll to position [29, 0]
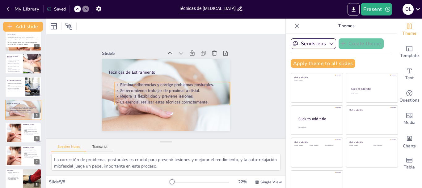
click at [140, 95] on strong "Mejora la flexibilidad y previene lesiones." at bounding box center [152, 87] width 58 height 53
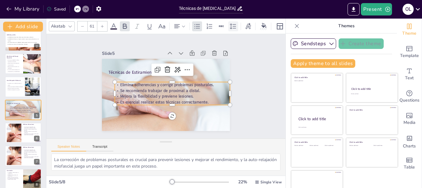
click at [235, 25] on icon at bounding box center [233, 26] width 7 height 7
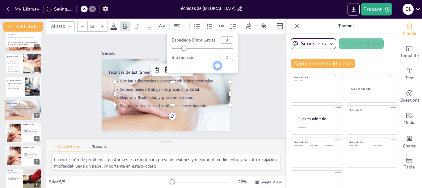
type input "2.01"
drag, startPoint x: 200, startPoint y: 66, endPoint x: 218, endPoint y: 68, distance: 18.6
click at [218, 68] on div at bounding box center [217, 65] width 5 height 5
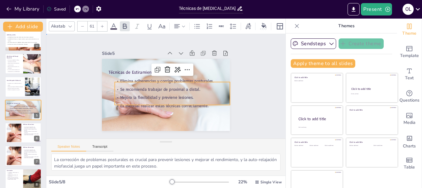
click at [219, 80] on div "Slide 1 Técnicas de [MEDICAL_DATA] en el Masaje Deportivo Esta presentación exp…" at bounding box center [166, 86] width 106 height 171
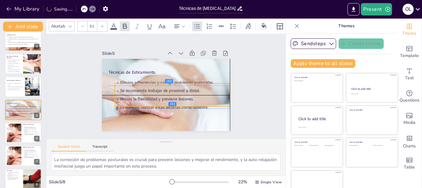
click at [191, 87] on strong "Se recomienda trabajar de proximal a distal." at bounding box center [168, 79] width 68 height 52
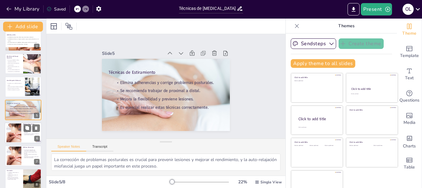
click at [23, 139] on div at bounding box center [23, 132] width 37 height 21
type textarea "La respuesta de los músculos a los estiramientos es un aspecto fundamental que …"
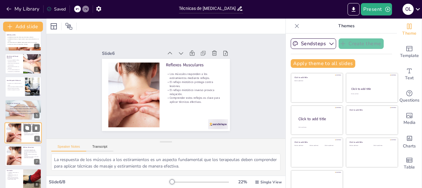
scroll to position [35, 0]
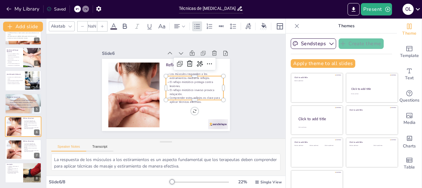
type input "32"
click at [179, 87] on p "El reflejo miotático inverso provoca relajación." at bounding box center [183, 109] width 48 height 44
click at [236, 23] on icon at bounding box center [233, 26] width 7 height 7
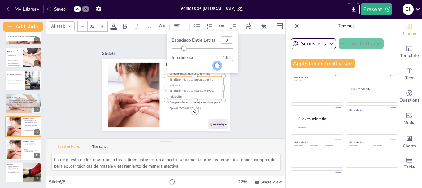
type input "2"
drag, startPoint x: 201, startPoint y: 66, endPoint x: 218, endPoint y: 67, distance: 16.4
click at [218, 67] on div at bounding box center [217, 65] width 5 height 5
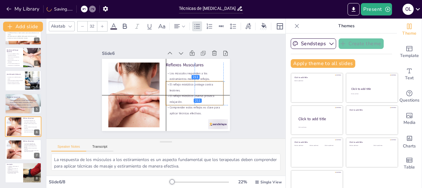
drag, startPoint x: 196, startPoint y: 84, endPoint x: 198, endPoint y: 90, distance: 5.8
click at [198, 90] on p "El reflejo miotático protege contra lesiones." at bounding box center [193, 96] width 58 height 29
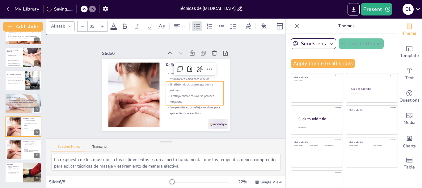
click at [232, 90] on div "Slide 1 Técnicas de [MEDICAL_DATA] en el Masaje Deportivo Esta presentación exp…" at bounding box center [166, 85] width 159 height 185
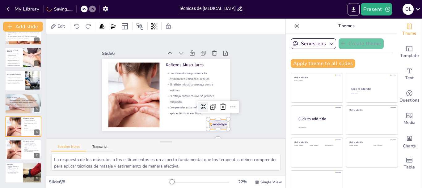
click at [154, 136] on div at bounding box center [146, 147] width 16 height 22
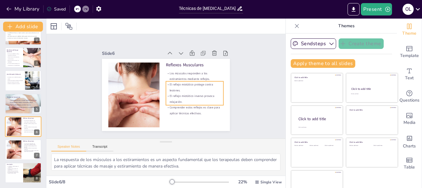
click at [190, 77] on div "Reflexos Musculares Los músculos responden a los estiramientos mediante reflejo…" at bounding box center [159, 91] width 139 height 143
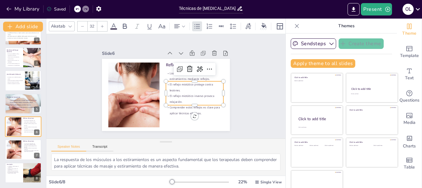
click at [115, 25] on icon at bounding box center [114, 26] width 6 height 6
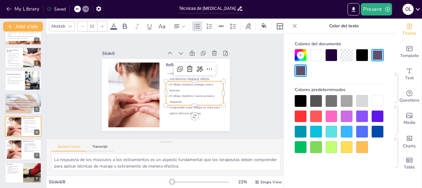
click at [298, 99] on div at bounding box center [301, 101] width 12 height 12
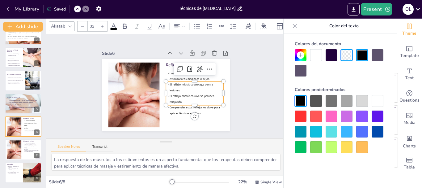
click at [244, 101] on div "Slide 1 Técnicas de [MEDICAL_DATA] en el Masaje Deportivo Esta presentación exp…" at bounding box center [165, 86] width 259 height 210
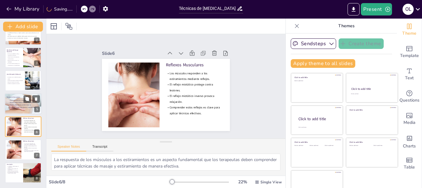
click at [19, 104] on strong "Mejora la flexibilidad y previene lesiones." at bounding box center [20, 105] width 21 height 2
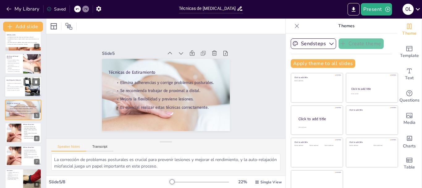
click at [15, 87] on p "Utiliza el principio de inhibición autógena." at bounding box center [14, 87] width 17 height 2
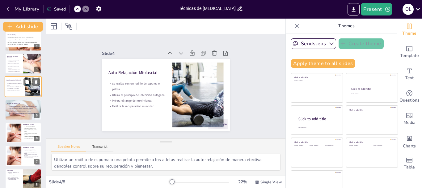
scroll to position [6, 0]
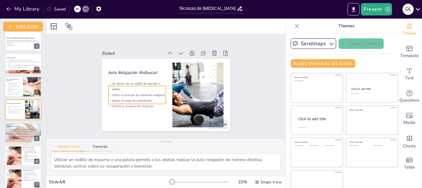
click at [115, 87] on p "Se realiza con un rodillo de espuma o pelota." at bounding box center [137, 80] width 59 height 23
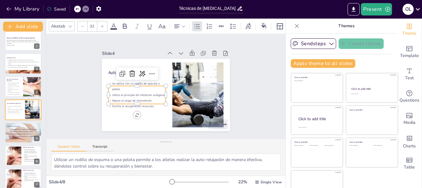
click at [111, 28] on span at bounding box center [113, 29] width 7 height 2
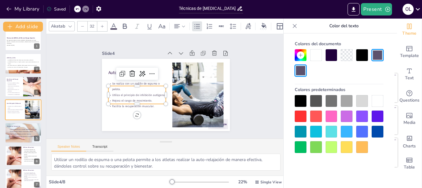
click at [298, 100] on div at bounding box center [301, 101] width 12 height 12
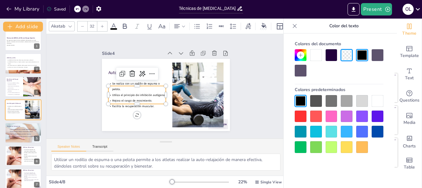
click at [245, 93] on div "Slide 1 Técnicas de [MEDICAL_DATA] en el Masaje Deportivo Esta presentación exp…" at bounding box center [166, 86] width 193 height 261
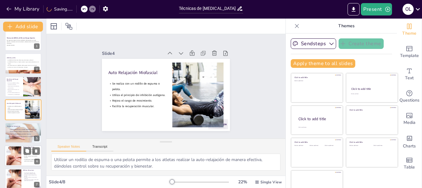
click at [15, 157] on div at bounding box center [14, 155] width 34 height 19
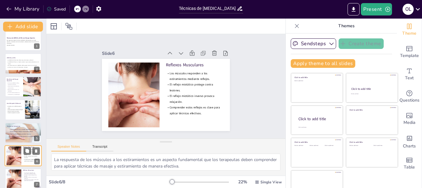
scroll to position [35, 0]
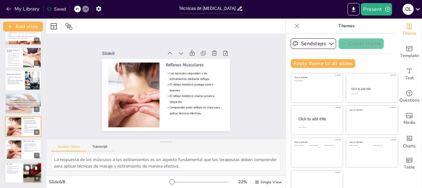
click at [18, 172] on p "Es fundamental integrar estas técnicas en las rutinas." at bounding box center [13, 172] width 15 height 2
type textarea "Mejorar el rendimiento es uno de los principales objetivos de cualquier atleta,…"
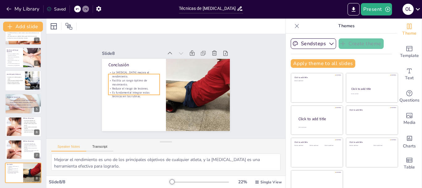
click at [156, 79] on p "Es fundamental integrar estas técnicas en las rutinas." at bounding box center [167, 53] width 23 height 51
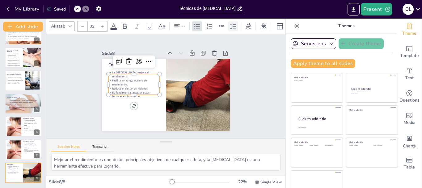
click at [234, 25] on icon at bounding box center [233, 26] width 7 height 7
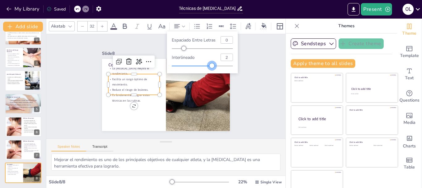
type input "2.01"
drag, startPoint x: 203, startPoint y: 66, endPoint x: 218, endPoint y: 66, distance: 14.8
click at [218, 66] on div at bounding box center [217, 65] width 5 height 5
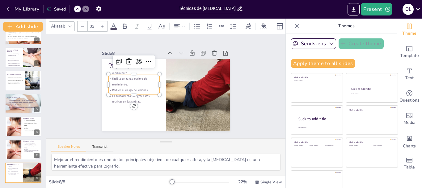
click at [113, 28] on span at bounding box center [113, 29] width 7 height 2
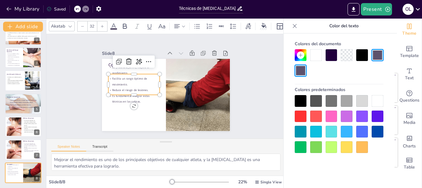
click at [298, 102] on div at bounding box center [301, 101] width 12 height 12
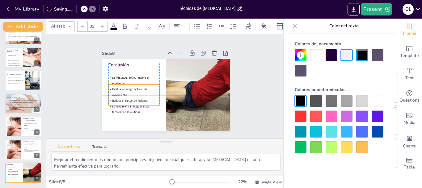
drag, startPoint x: 138, startPoint y: 88, endPoint x: 138, endPoint y: 97, distance: 9.3
click at [138, 77] on span "Reduce el riesgo de lesiones." at bounding box center [138, 59] width 18 height 35
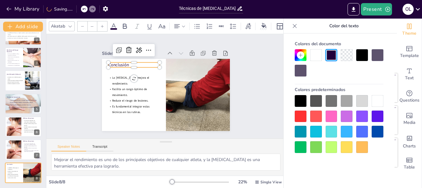
type input "48"
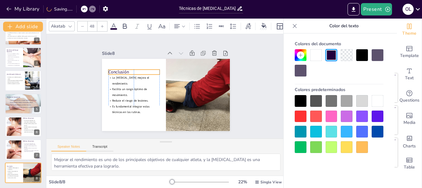
drag, startPoint x: 104, startPoint y: 61, endPoint x: 105, endPoint y: 68, distance: 7.2
click at [165, 68] on p "Conclusión" at bounding box center [173, 51] width 16 height 51
click at [266, 72] on div "Slide 1 Técnicas de [MEDICAL_DATA] en el Masaje Deportivo Esta presentación exp…" at bounding box center [165, 86] width 259 height 210
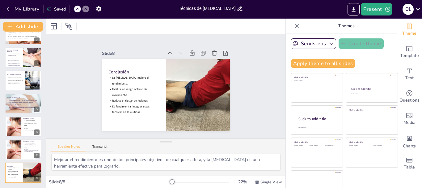
scroll to position [12, 0]
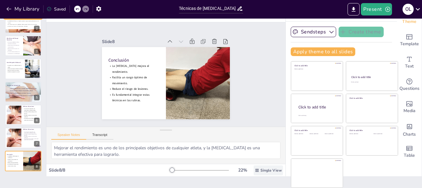
click at [264, 171] on span "Single View" at bounding box center [270, 169] width 21 height 5
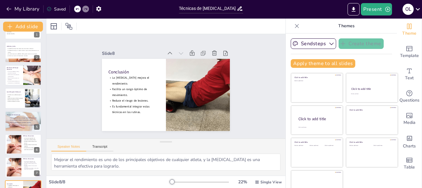
scroll to position [0, 0]
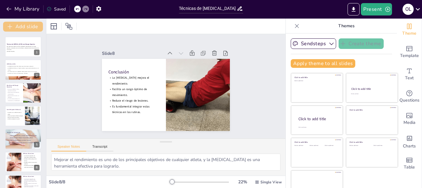
click at [28, 24] on button "Add slide" at bounding box center [23, 27] width 40 height 10
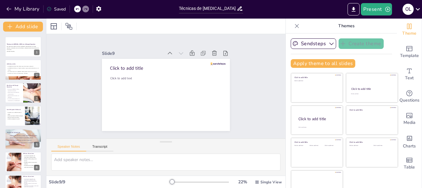
click at [54, 5] on div "Saved" at bounding box center [55, 8] width 22 height 11
click at [60, 9] on div "Saved" at bounding box center [56, 9] width 19 height 6
click at [20, 50] on p "Esta presentación explora las técnicas de [MEDICAL_DATA] aplicadas en el masaje…" at bounding box center [22, 48] width 33 height 5
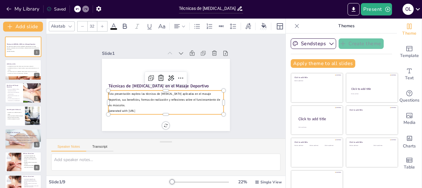
click at [114, 95] on p "Esta presentación explora las técnicas de [MEDICAL_DATA] aplicadas en el masaje…" at bounding box center [155, 93] width 82 height 103
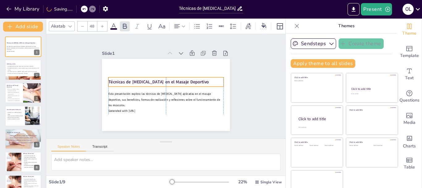
drag, startPoint x: 125, startPoint y: 82, endPoint x: 125, endPoint y: 78, distance: 4.0
click at [125, 78] on strong "Técnicas de [MEDICAL_DATA] en el Masaje Deportivo" at bounding box center [162, 78] width 85 height 64
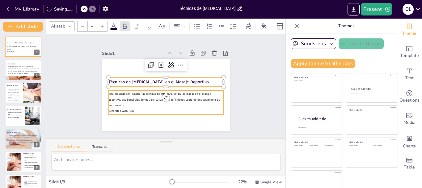
type input "32"
click at [128, 94] on p "Esta presentación explora las técnicas de [MEDICAL_DATA] aplicadas en el masaje…" at bounding box center [156, 96] width 97 height 90
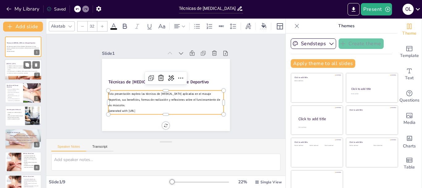
click at [13, 73] on span "La técnica es común en tratamientos manuale" at bounding box center [17, 73] width 20 height 1
type textarea "La [MEDICAL_DATA] es esencial para abordar problemas de movilidad y dolor. Esta…"
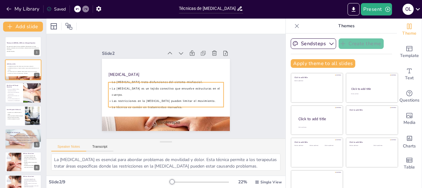
click at [143, 91] on p "La [MEDICAL_DATA] es un tejido conectivo que envuelve estructuras en el cuerpo." at bounding box center [161, 87] width 36 height 115
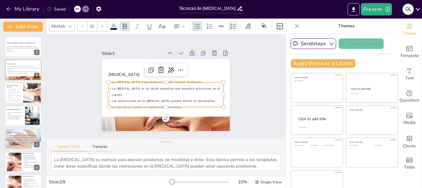
click at [235, 24] on icon at bounding box center [233, 26] width 7 height 7
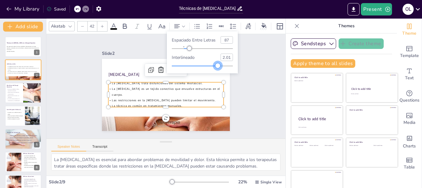
drag, startPoint x: 225, startPoint y: 66, endPoint x: 218, endPoint y: 66, distance: 7.1
click at [218, 66] on div at bounding box center [217, 65] width 5 height 5
type input "2.01"
click at [218, 68] on div at bounding box center [217, 65] width 5 height 5
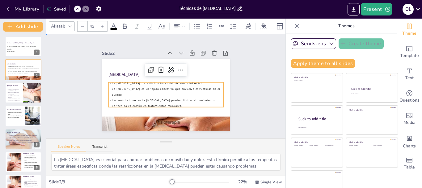
click at [235, 86] on div "Slide 1 Técnicas de [MEDICAL_DATA] en el Masaje Deportivo Esta presentación exp…" at bounding box center [166, 86] width 184 height 168
click at [187, 84] on span "La [MEDICAL_DATA] trata disfunciones del sistema miofascial." at bounding box center [158, 81] width 90 height 23
click at [113, 28] on div "Akatab 42" at bounding box center [191, 26] width 285 height 11
click at [116, 25] on icon at bounding box center [114, 26] width 6 height 6
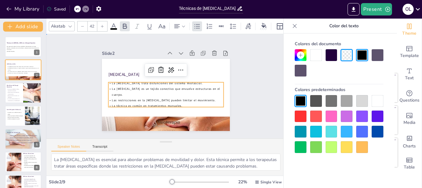
click at [243, 65] on div "Slide 1 Técnicas de [MEDICAL_DATA] en el Masaje Deportivo Esta presentación exp…" at bounding box center [166, 86] width 261 height 193
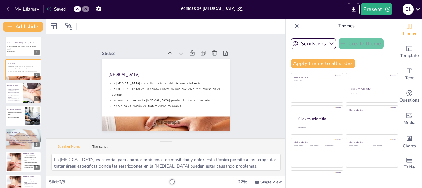
click at [4, 91] on div "Técnicas de [MEDICAL_DATA] en el Masaje Deportivo Esta presentación explora las…" at bounding box center [23, 138] width 46 height 204
click at [15, 91] on p "Disminuye la [MEDICAL_DATA] y aumenta la circulación." at bounding box center [13, 89] width 15 height 3
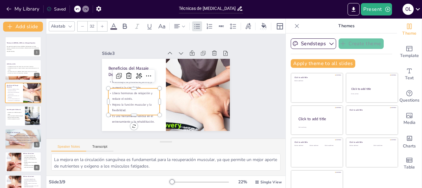
click at [149, 85] on p "Libera hormonas de relajación y reduce el estrés." at bounding box center [146, 58] width 27 height 52
click at [113, 28] on div "Akatab 32" at bounding box center [191, 26] width 285 height 11
click at [114, 25] on icon at bounding box center [113, 26] width 7 height 7
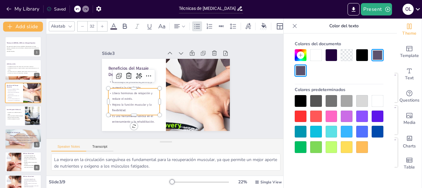
click at [300, 102] on div at bounding box center [301, 101] width 12 height 12
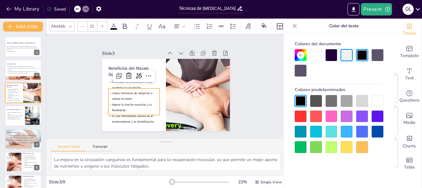
click at [260, 86] on div "Slide 1 Técnicas de [MEDICAL_DATA] en el Masaje Deportivo Esta presentación exp…" at bounding box center [166, 86] width 249 height 129
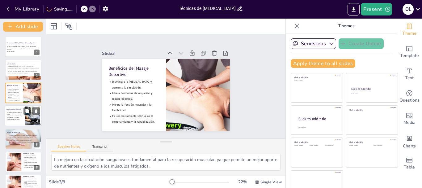
click at [18, 115] on span "Utiliza el principio de inhibición autógena." at bounding box center [14, 115] width 15 height 1
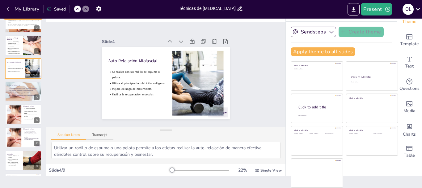
scroll to position [36, 0]
click at [26, 119] on span "Comprender estos reflejos es clave para aplicar técnicas efectivas." at bounding box center [31, 118] width 15 height 3
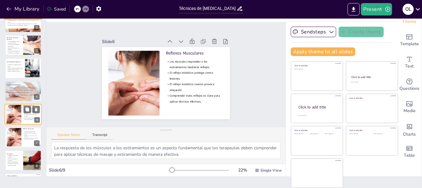
scroll to position [52, 0]
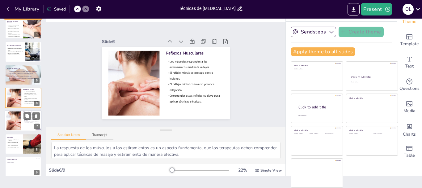
click at [25, 121] on p "Comprender estos reflejos es clave para aplicar técnicas efectivas." at bounding box center [31, 122] width 17 height 2
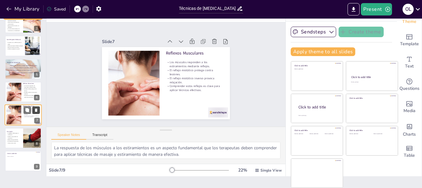
click at [38, 108] on button at bounding box center [35, 109] width 7 height 7
type textarea "Mejorar el rendimiento es uno de los principales objetivos de cualquier atleta,…"
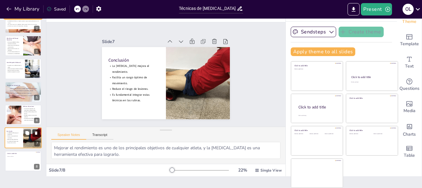
scroll to position [35, 0]
click at [18, 163] on div at bounding box center [23, 160] width 37 height 21
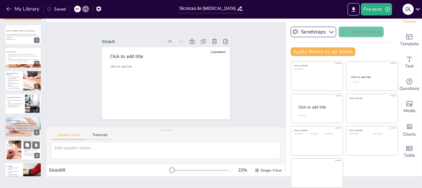
scroll to position [0, 0]
click at [16, 37] on span "Esta presentación explora las técnicas de [MEDICAL_DATA] aplicadas en el masaje…" at bounding box center [22, 36] width 32 height 4
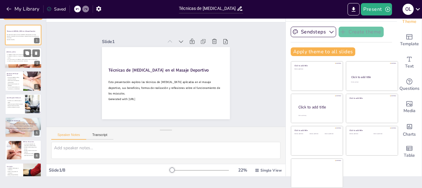
click at [18, 59] on span "Las restricciones en la [MEDICAL_DATA] pueden limitar el movimiento." at bounding box center [22, 59] width 30 height 1
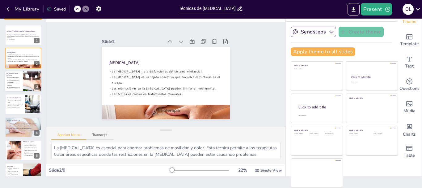
click at [17, 83] on p "Libera hormonas de relajación y reduce el estrés." at bounding box center [13, 81] width 15 height 3
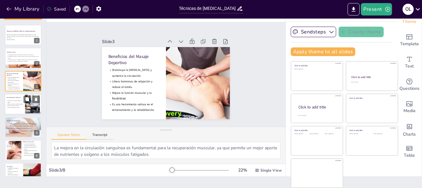
click at [16, 105] on span "Mejora el rango de movimiento." at bounding box center [13, 105] width 12 height 1
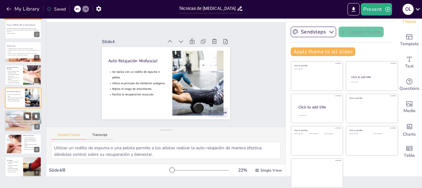
click at [19, 119] on strong "Se recomienda trabajar de proximal a distal." at bounding box center [22, 120] width 24 height 2
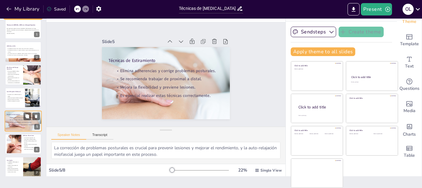
scroll to position [29, 0]
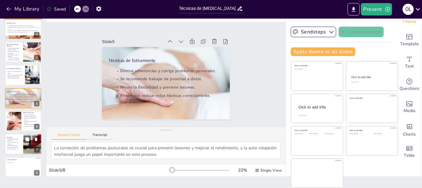
click at [16, 142] on span "Facilita un rango óptimo de movimiento." at bounding box center [12, 143] width 10 height 3
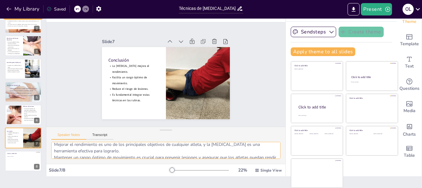
scroll to position [0, 0]
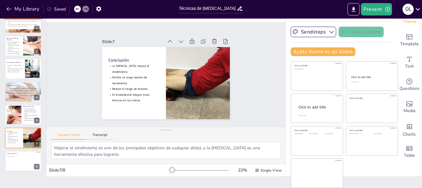
click at [67, 169] on div "Slide 7 / 8" at bounding box center [109, 170] width 121 height 6
click at [19, 116] on div at bounding box center [14, 114] width 34 height 19
type textarea "La respuesta de los músculos a los estiramientos es un aspecto fundamental que …"
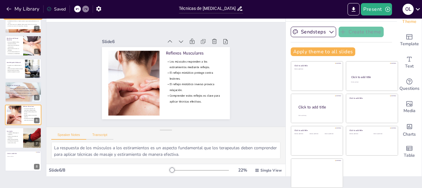
click at [97, 135] on button "Transcript" at bounding box center [100, 136] width 28 height 7
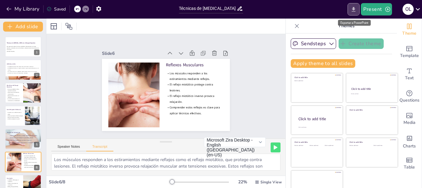
click at [355, 9] on icon "Export to PowerPoint" at bounding box center [354, 9] width 4 height 5
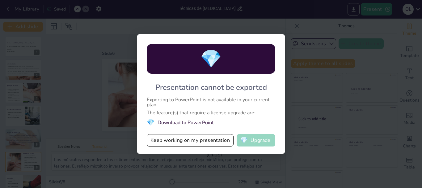
click at [258, 142] on button "💎 Upgrade" at bounding box center [256, 140] width 39 height 12
